Goal: Task Accomplishment & Management: Manage account settings

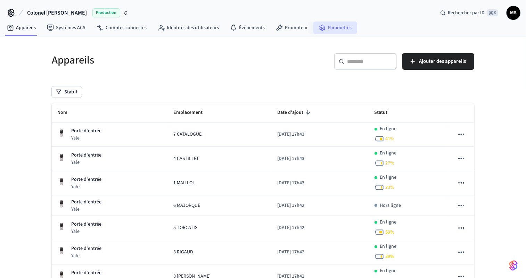
click at [328, 26] on font "Paramètres" at bounding box center [340, 27] width 24 height 7
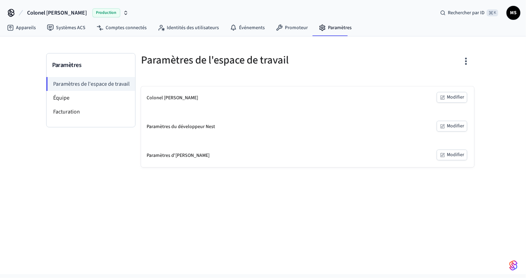
click at [450, 97] on font "Modifier" at bounding box center [455, 97] width 17 height 7
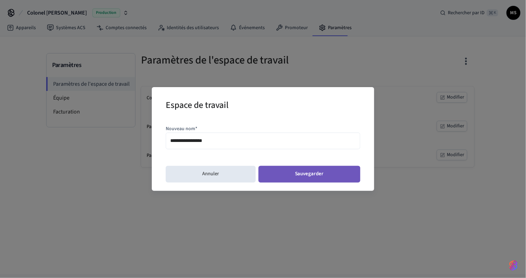
click at [280, 175] on button "Sauvegarder" at bounding box center [310, 174] width 102 height 17
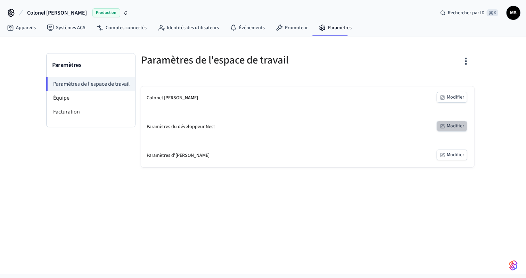
click at [454, 126] on font "Modifier" at bounding box center [455, 126] width 17 height 7
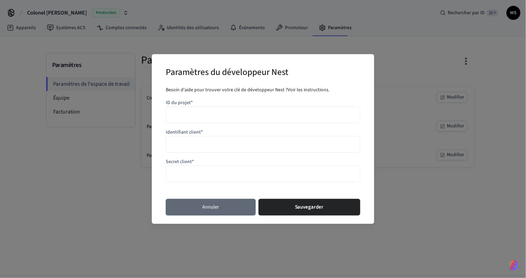
click at [225, 207] on button "Annuler" at bounding box center [211, 207] width 90 height 17
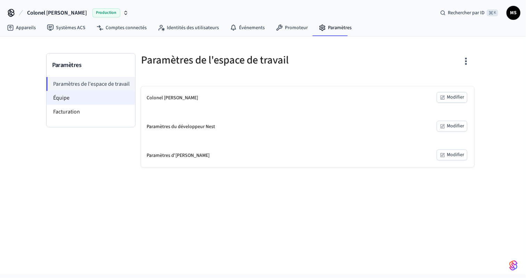
click at [60, 96] on font "Équipe" at bounding box center [61, 98] width 16 height 8
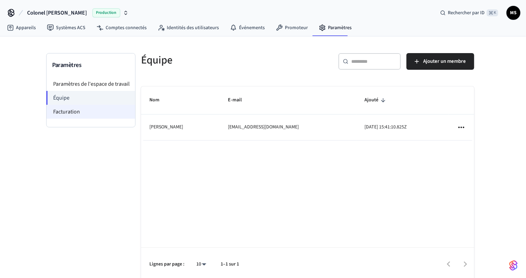
click at [60, 108] on font "Facturation" at bounding box center [66, 112] width 27 height 8
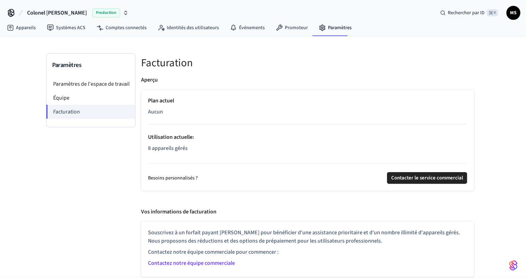
click at [513, 14] on font "MS" at bounding box center [514, 12] width 7 height 7
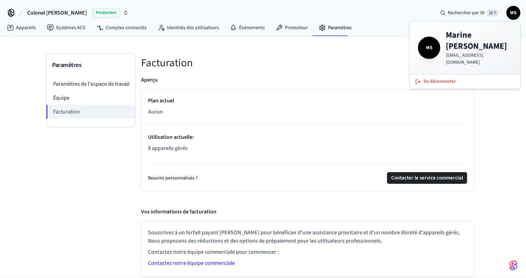
click at [42, 11] on font "Colonel [PERSON_NAME]" at bounding box center [57, 13] width 60 height 8
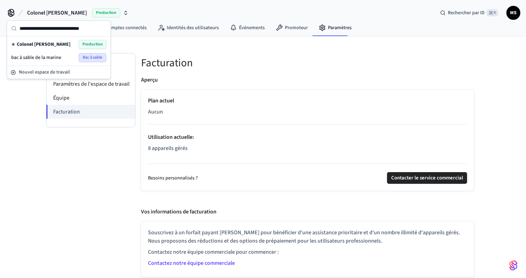
click at [95, 46] on font "Production" at bounding box center [92, 44] width 21 height 6
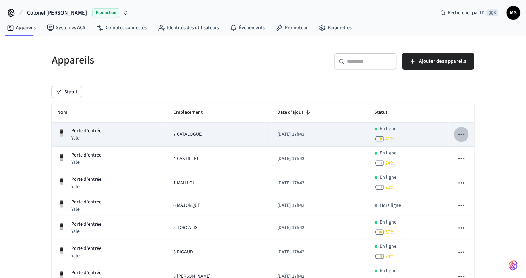
click at [464, 134] on icon "table collante" at bounding box center [461, 134] width 6 height 1
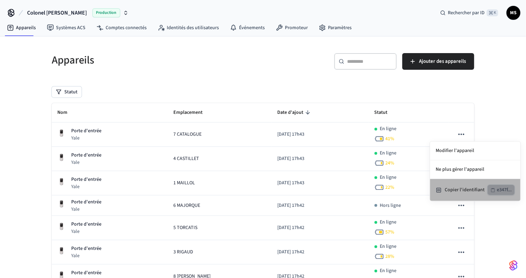
click at [495, 190] on icon "button" at bounding box center [493, 190] width 5 height 5
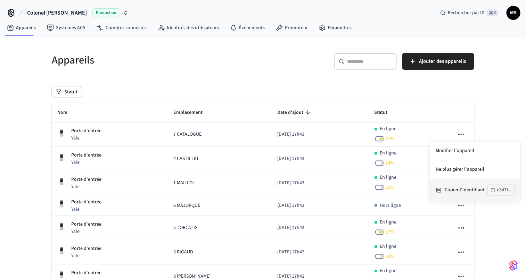
click at [504, 189] on font "e347f..." at bounding box center [504, 190] width 15 height 7
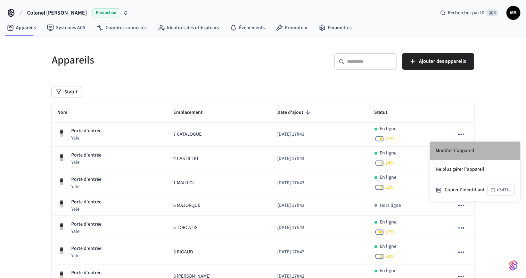
click at [454, 155] on li "Modifier l'appareil" at bounding box center [475, 151] width 90 height 19
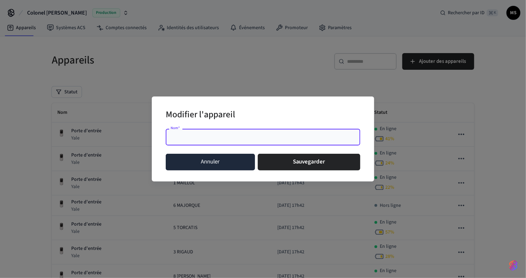
click at [219, 163] on font "Annuler" at bounding box center [210, 162] width 19 height 8
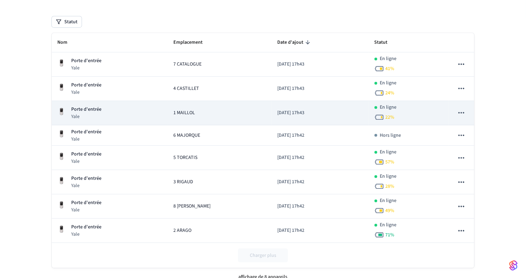
scroll to position [71, 0]
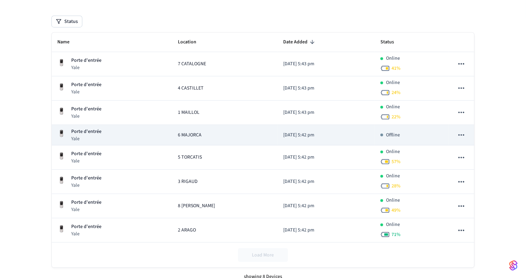
click at [464, 134] on icon "sticky table" at bounding box center [461, 134] width 6 height 1
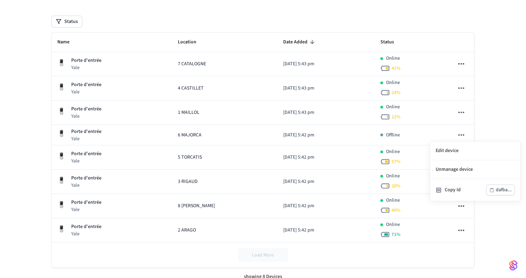
click at [391, 133] on div at bounding box center [263, 139] width 526 height 278
click at [391, 133] on p "Offline" at bounding box center [393, 135] width 14 height 7
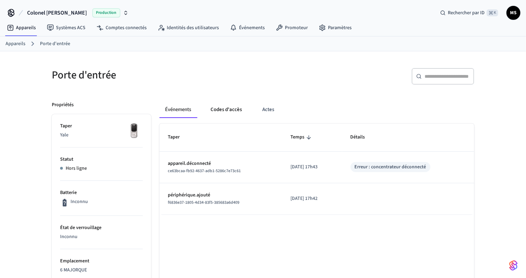
click at [225, 108] on font "Codes d'accès" at bounding box center [226, 109] width 31 height 7
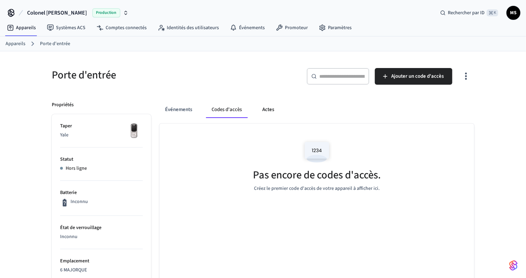
click at [270, 108] on font "Actes" at bounding box center [268, 109] width 12 height 7
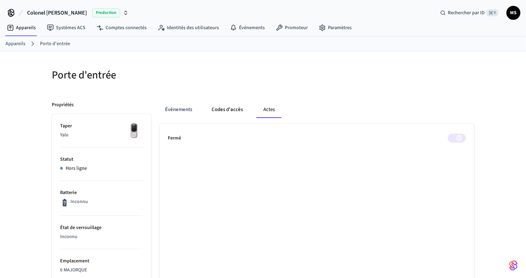
click at [231, 109] on font "Codes d'accès" at bounding box center [227, 109] width 31 height 7
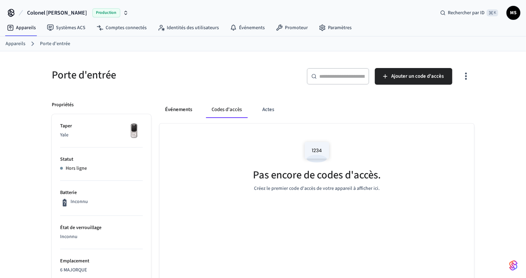
click at [174, 110] on font "Événements" at bounding box center [178, 109] width 27 height 7
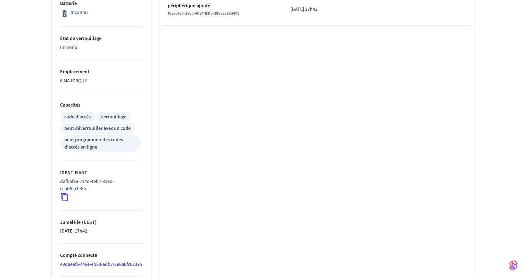
scroll to position [190, 0]
click at [89, 144] on font "peut programmer des codes d'accès en ligne" at bounding box center [93, 143] width 59 height 14
click at [64, 194] on icon at bounding box center [64, 196] width 9 height 9
